Goal: Contribute content

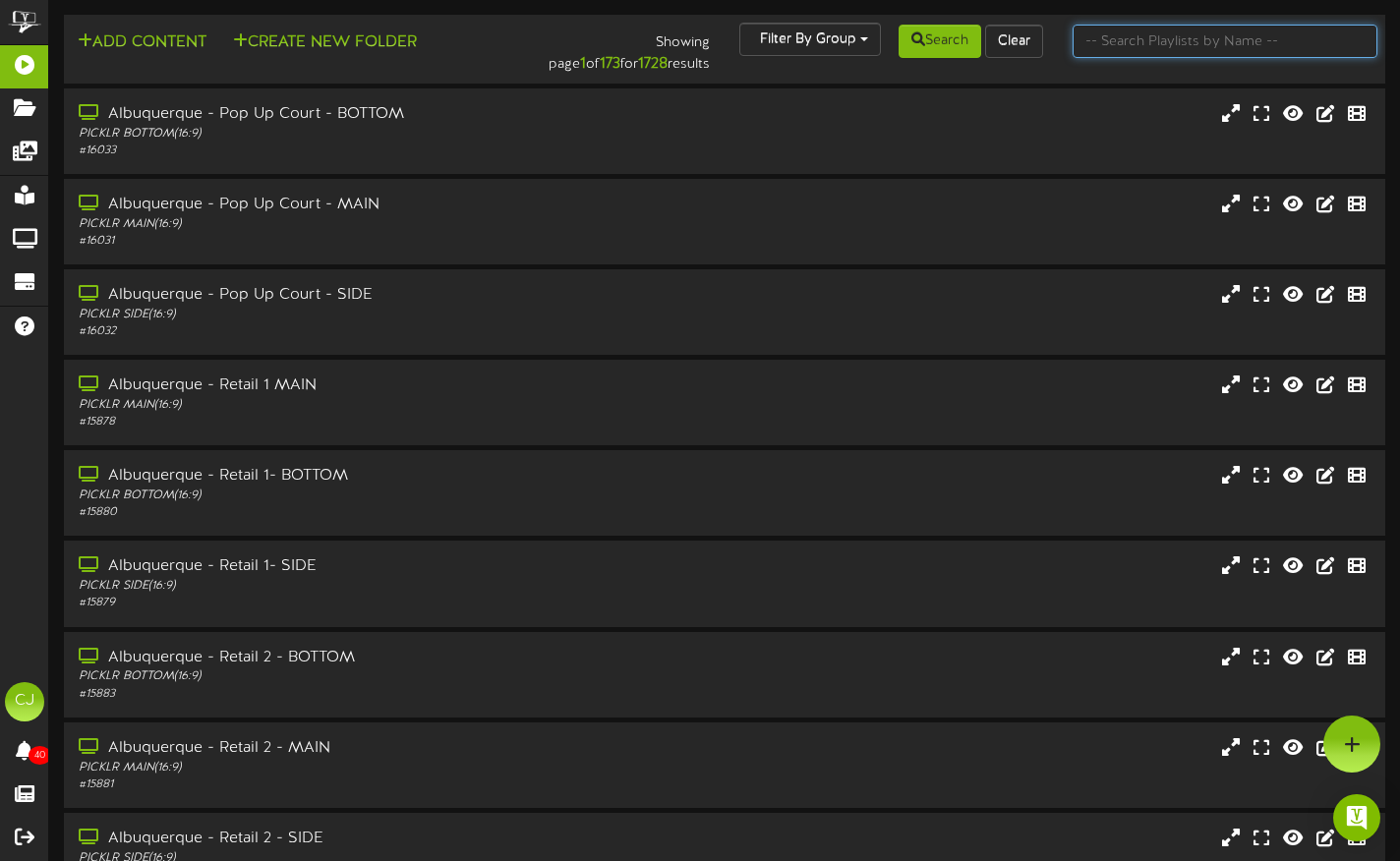
click at [1137, 48] on input "text" at bounding box center [1224, 42] width 305 height 34
type input "lehi"
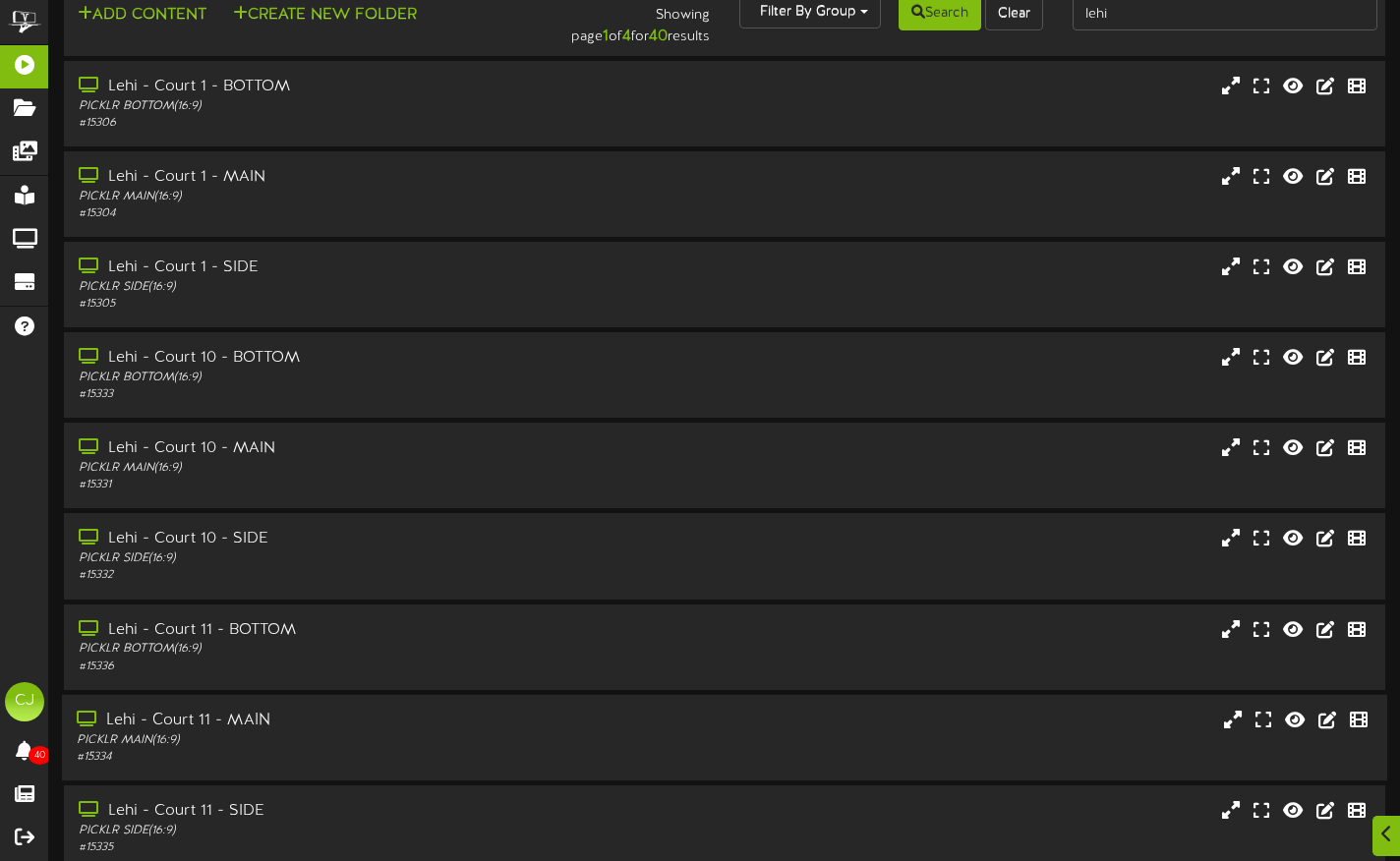
scroll to position [208, 0]
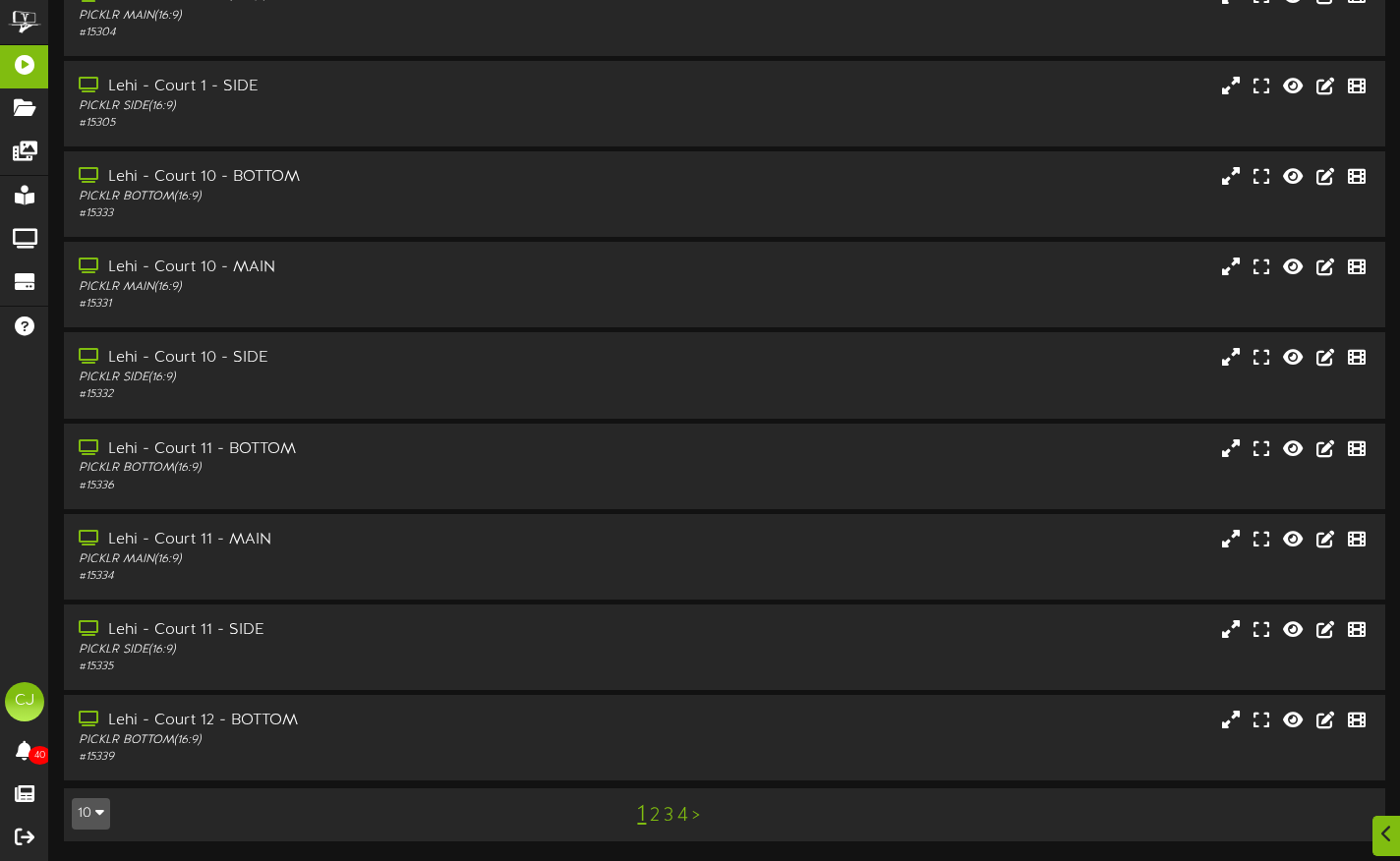
click at [682, 817] on link "4" at bounding box center [683, 816] width 11 height 22
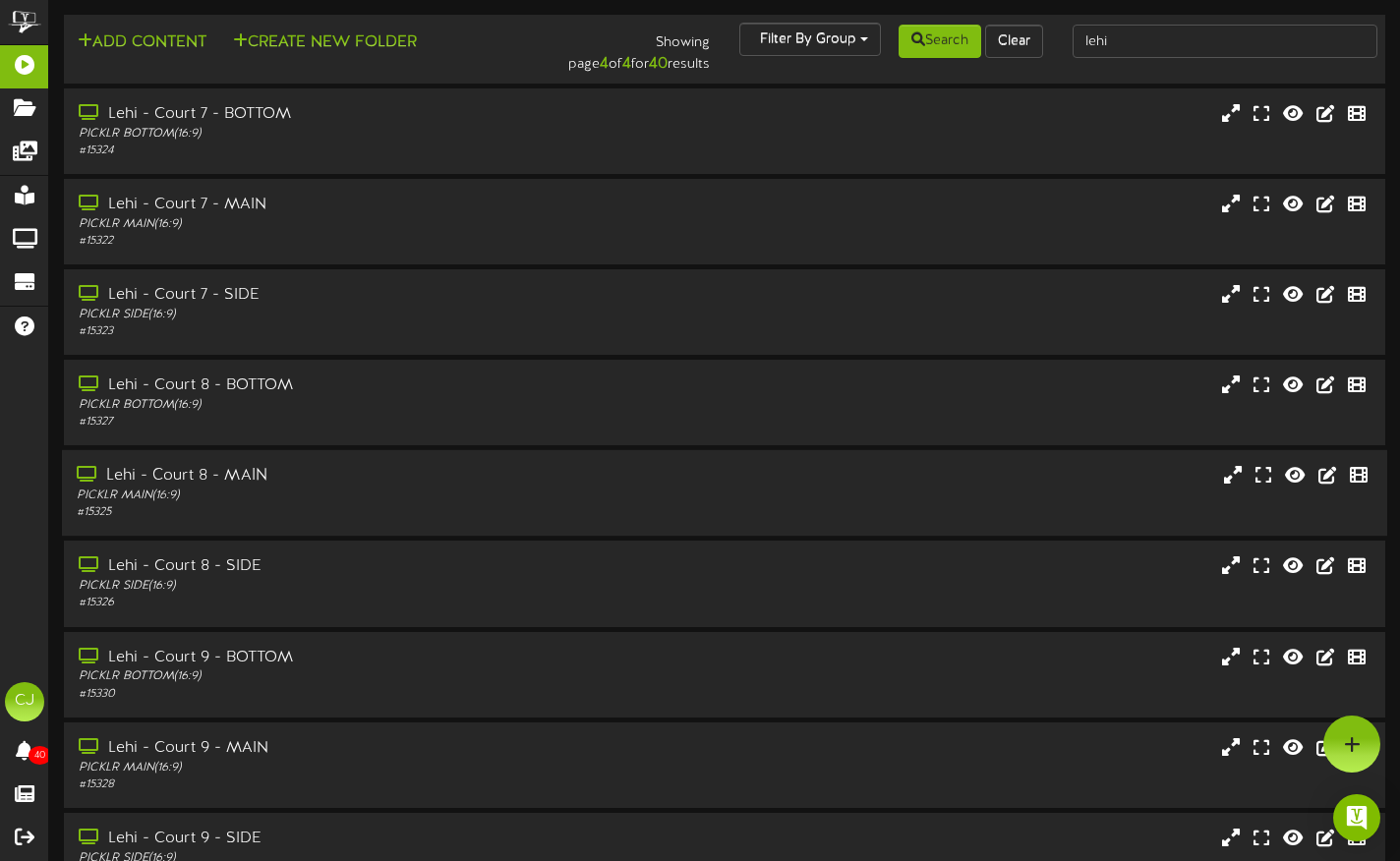
click at [316, 507] on div "# 15325" at bounding box center [337, 512] width 523 height 17
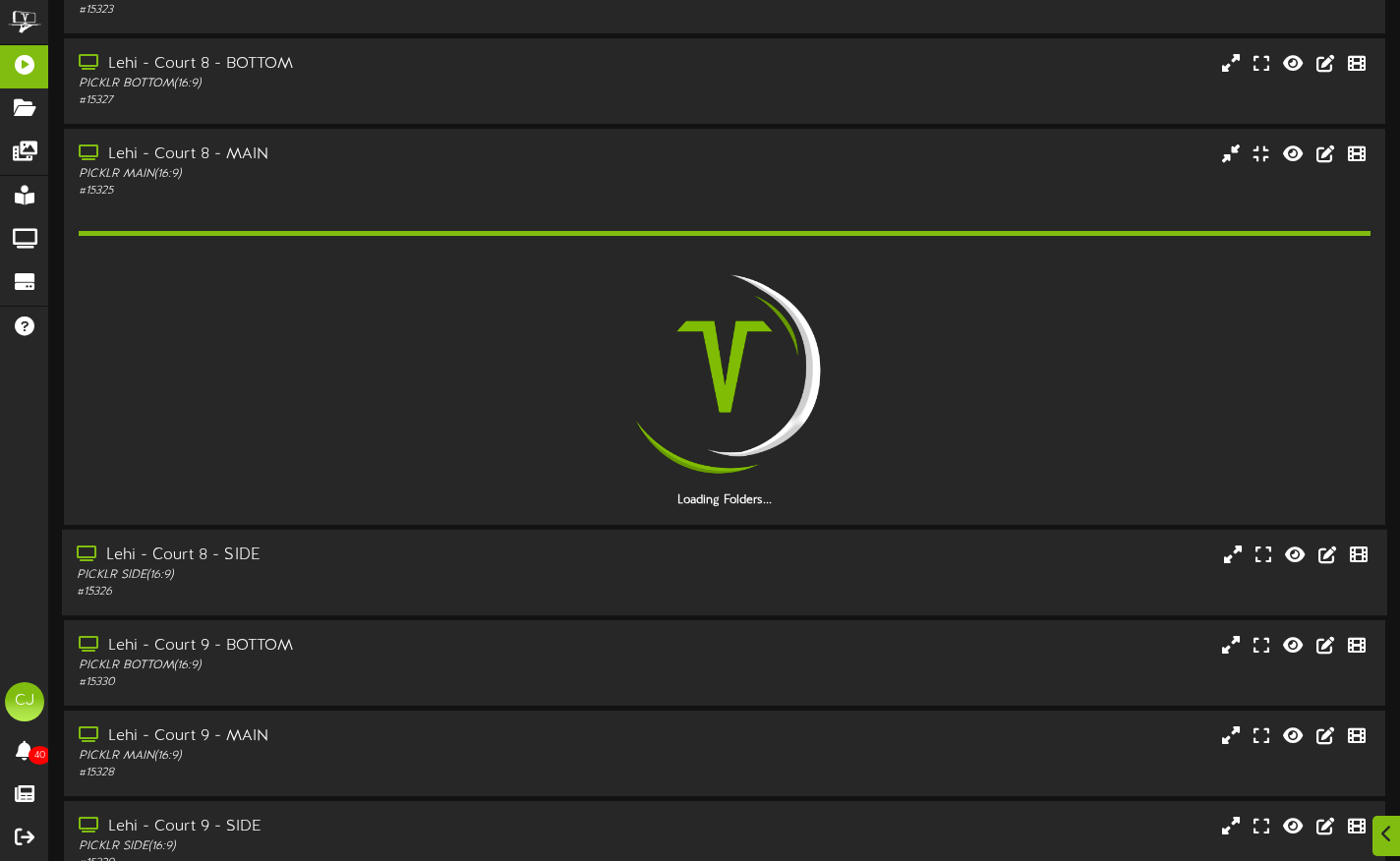
scroll to position [322, 0]
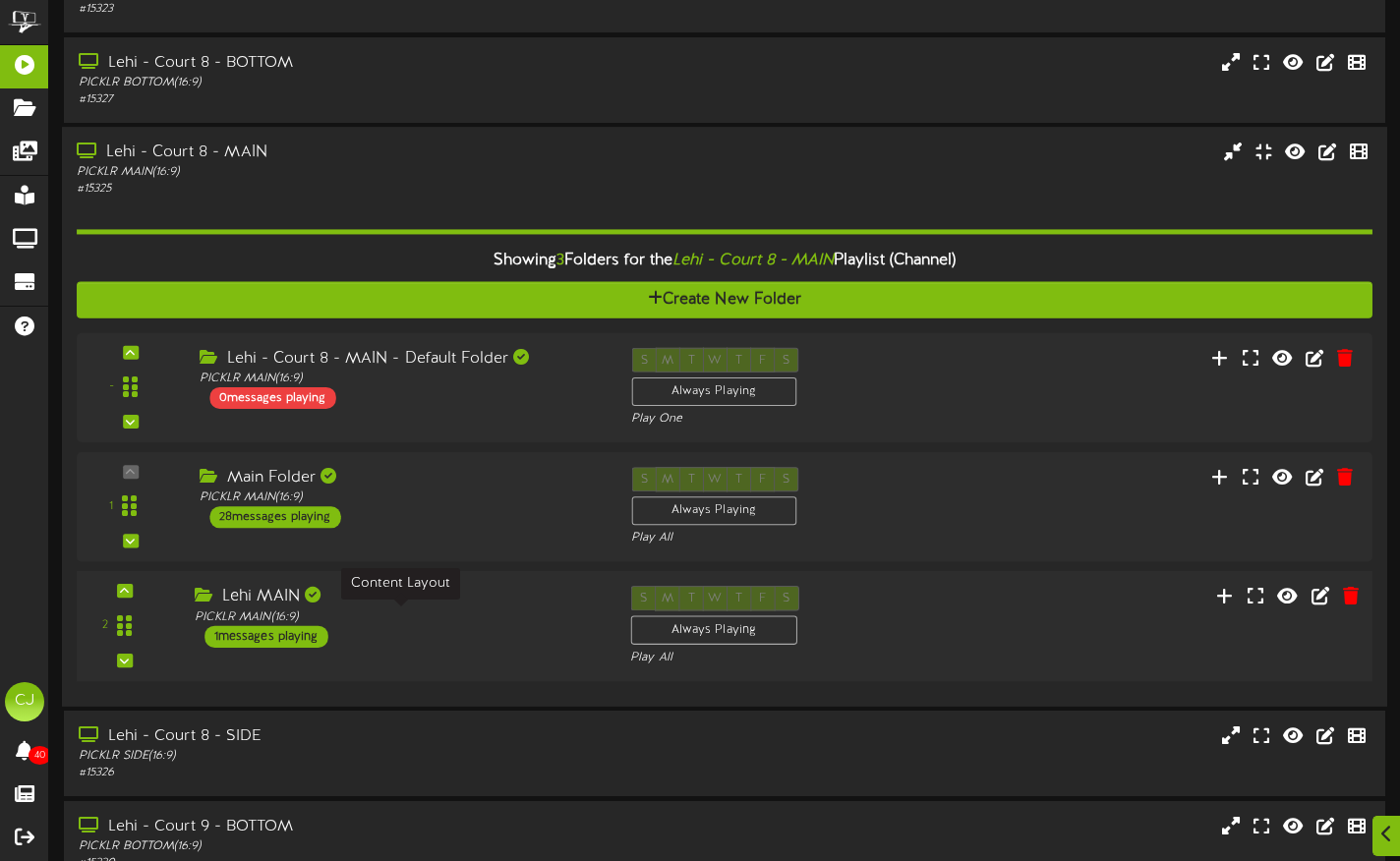
click at [372, 616] on div "PICKLR MAIN ( 16:9 )" at bounding box center [397, 617] width 406 height 17
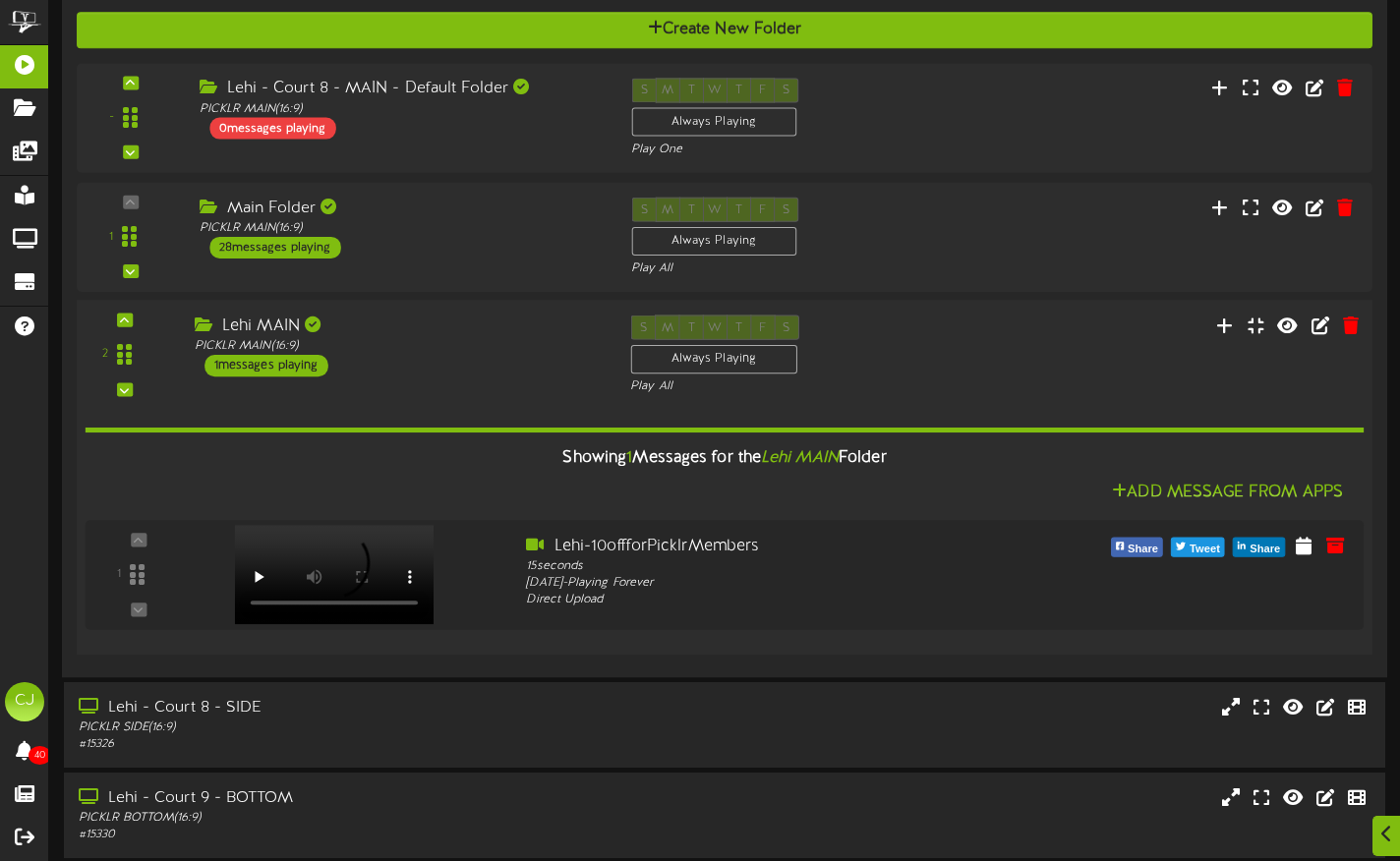
scroll to position [594, 0]
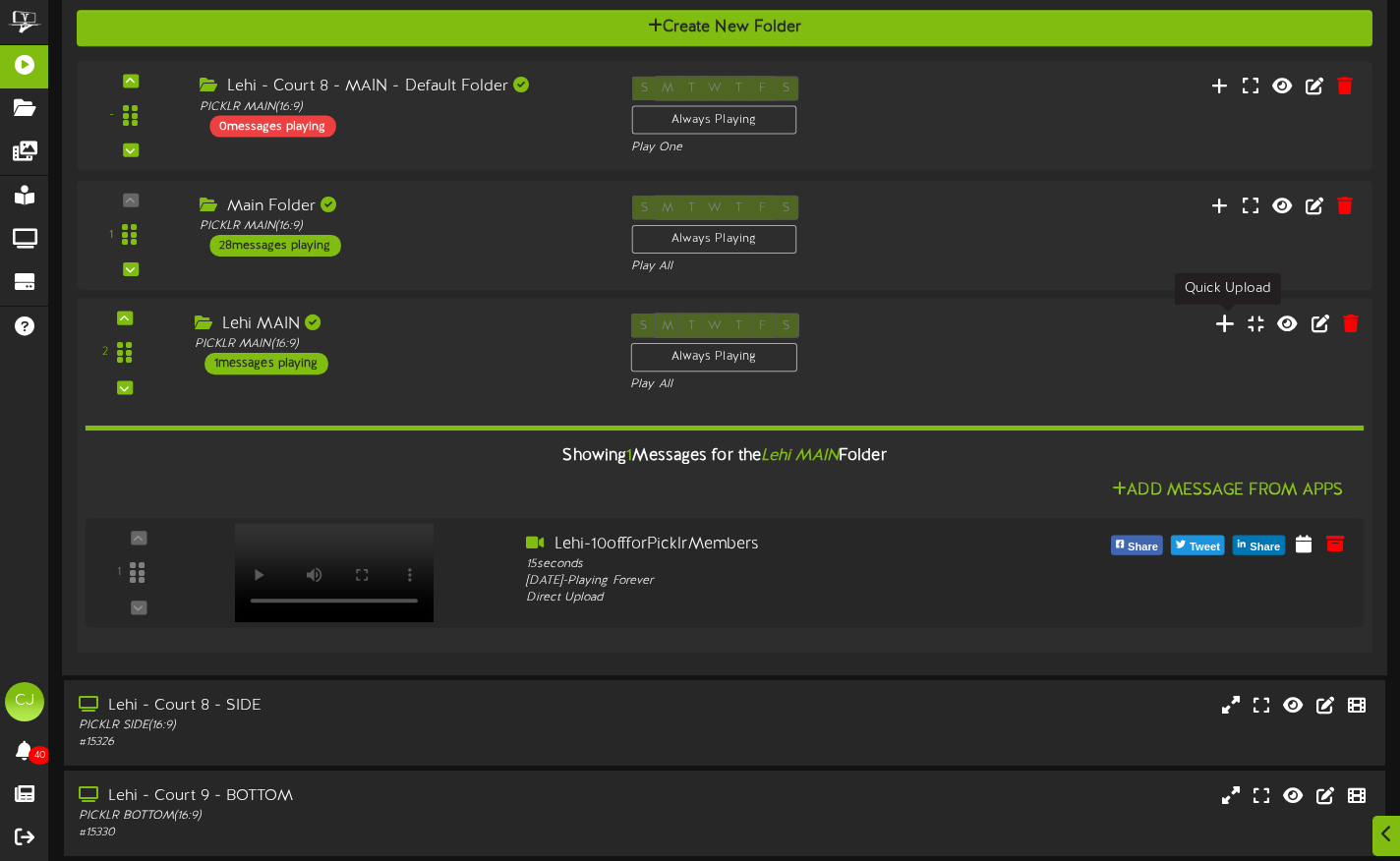
click at [1229, 317] on icon at bounding box center [1225, 323] width 21 height 22
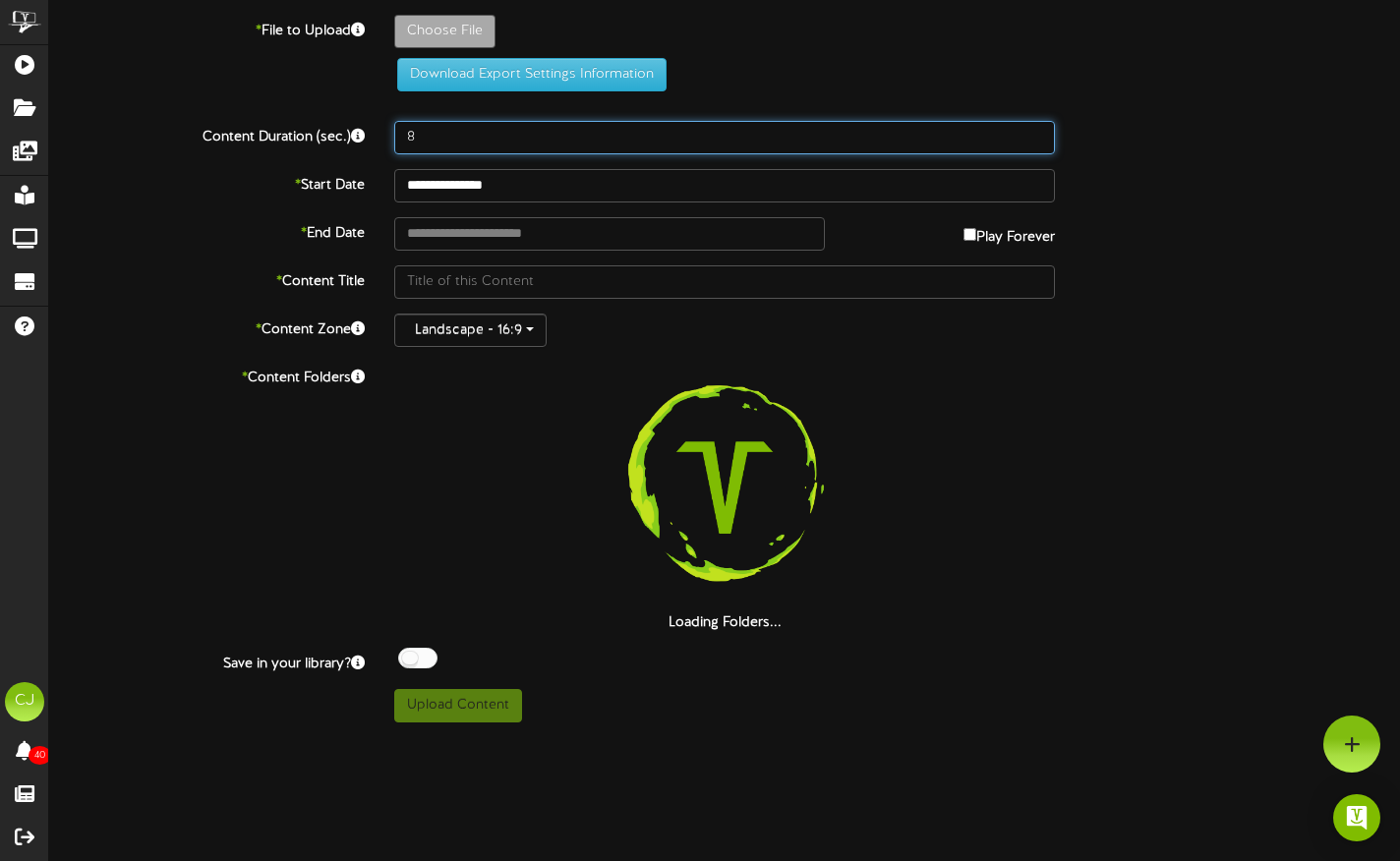
click at [441, 131] on input "8" at bounding box center [724, 138] width 661 height 34
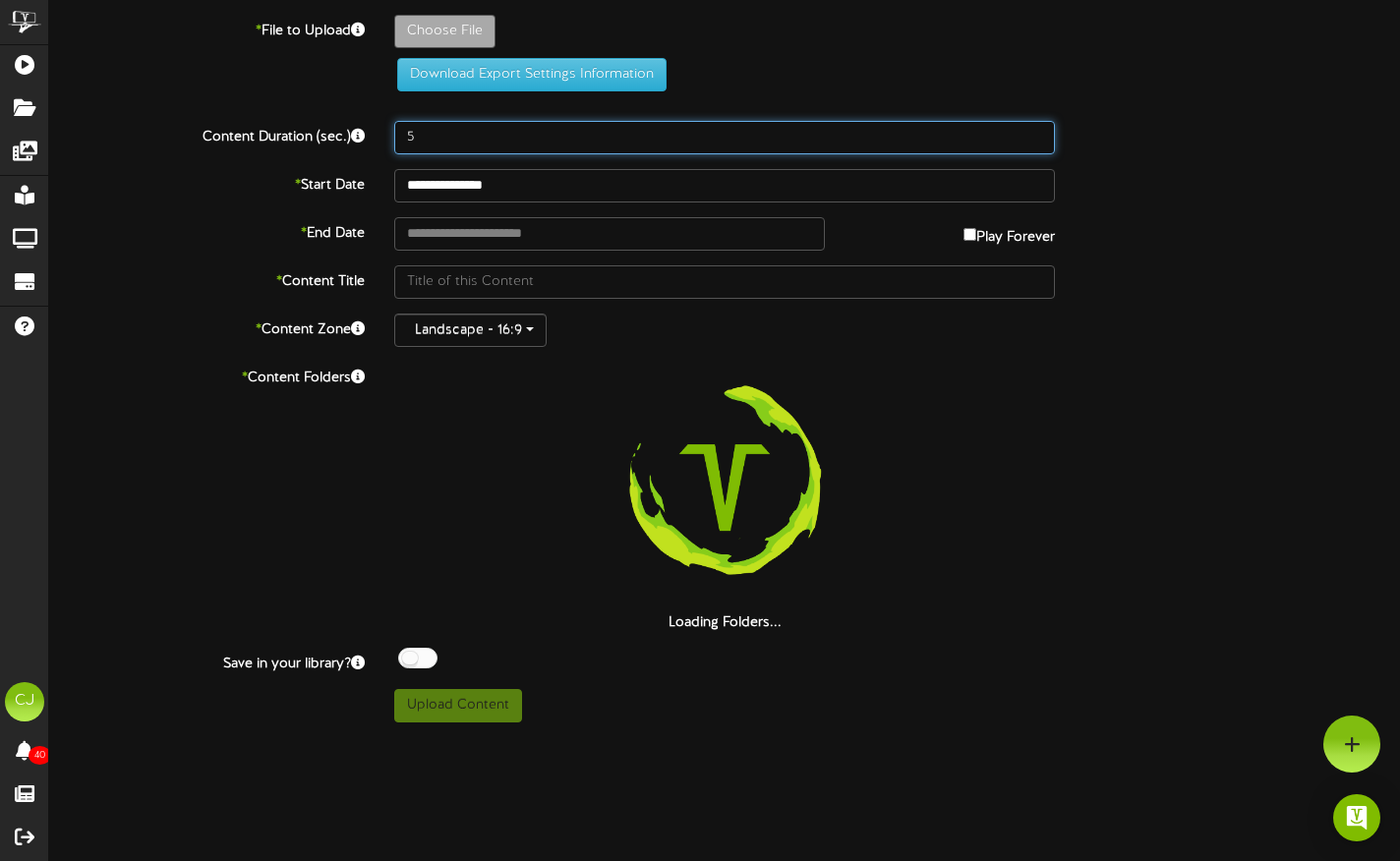
type input "5"
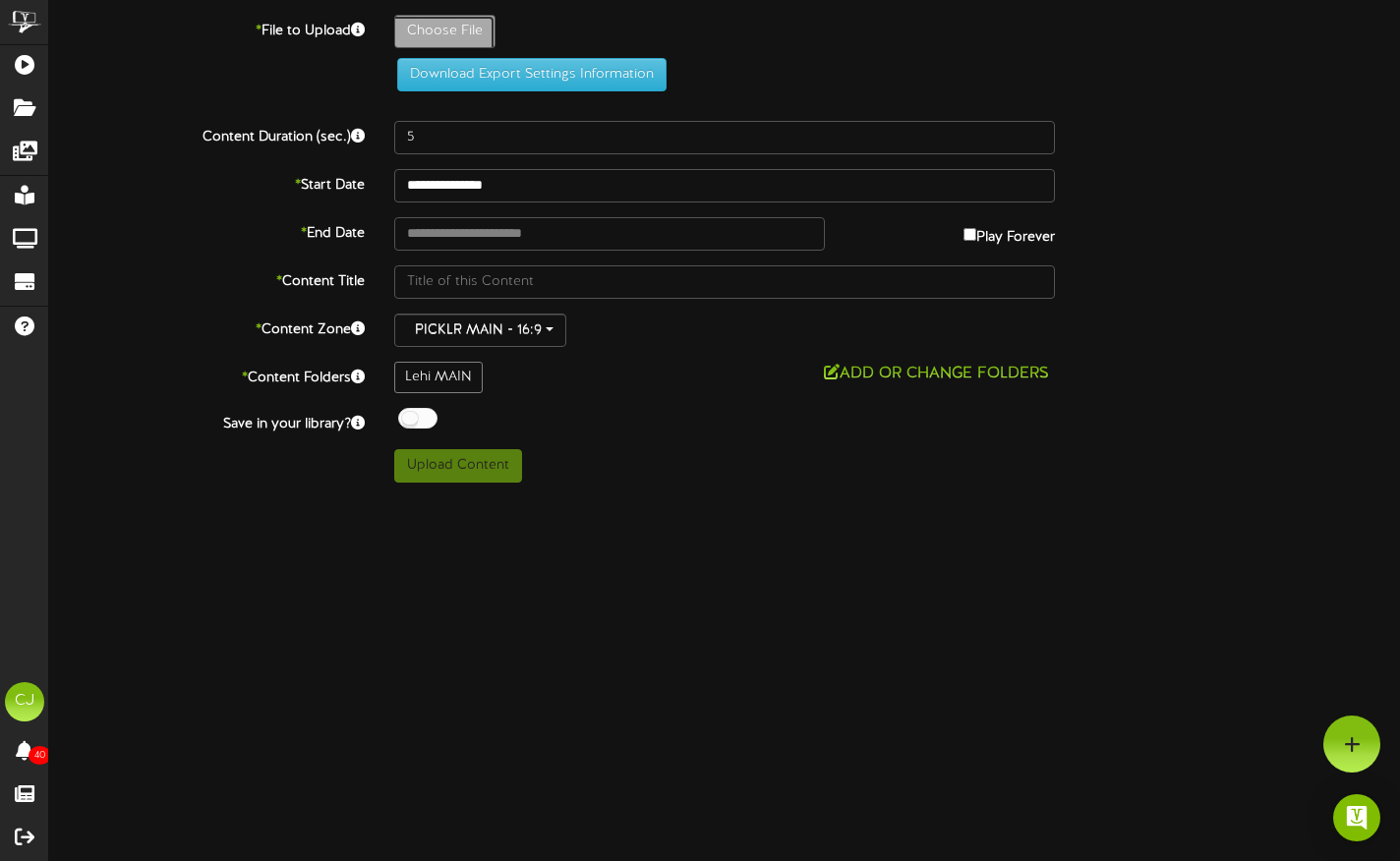
type input "**********"
type input "CopyofRevelTVMembershipMenu5"
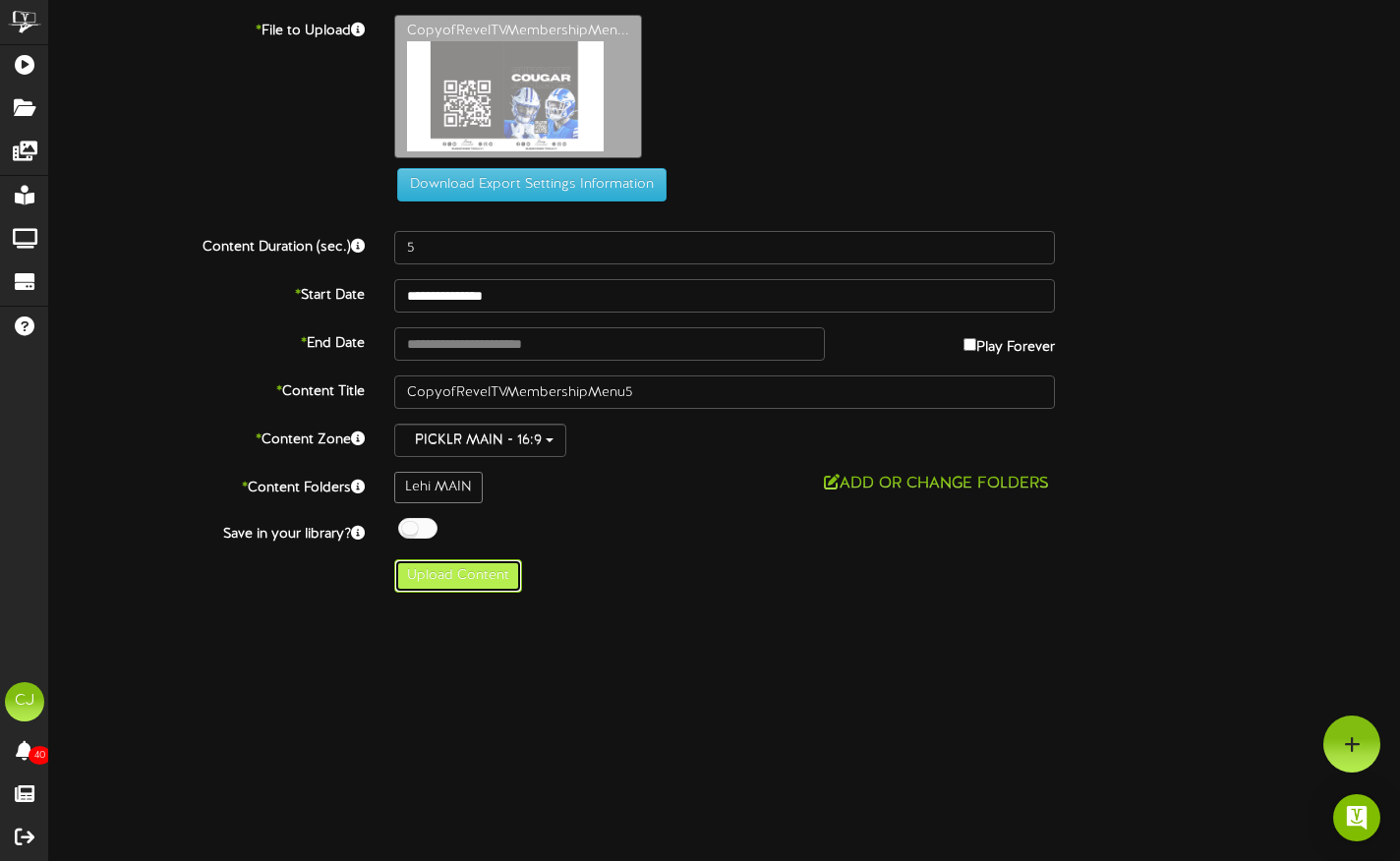
click at [452, 564] on button "Upload Content" at bounding box center [457, 576] width 128 height 34
type input "**********"
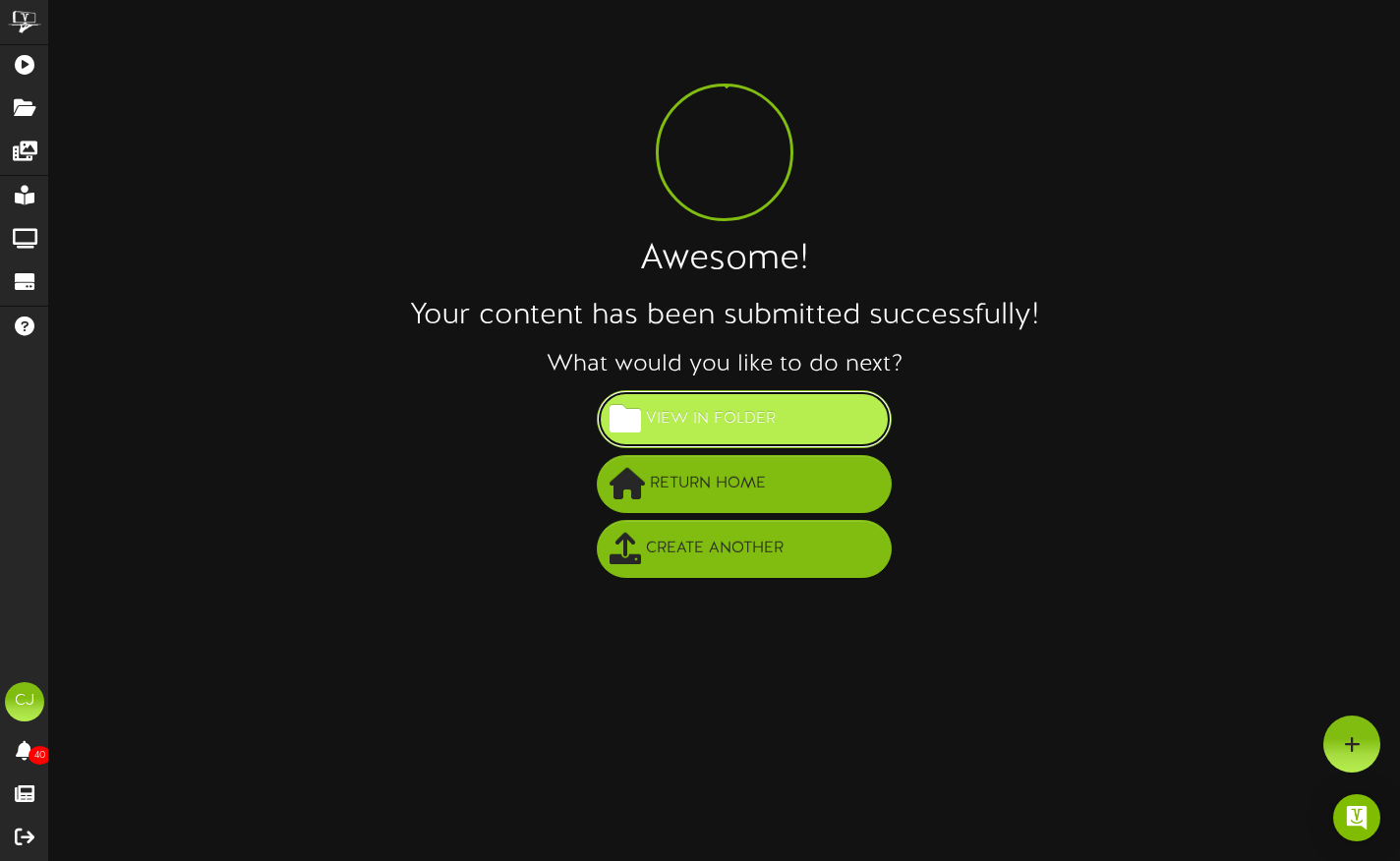
click at [759, 424] on span "View in Folder" at bounding box center [710, 419] width 140 height 33
